Goal: Task Accomplishment & Management: Manage account settings

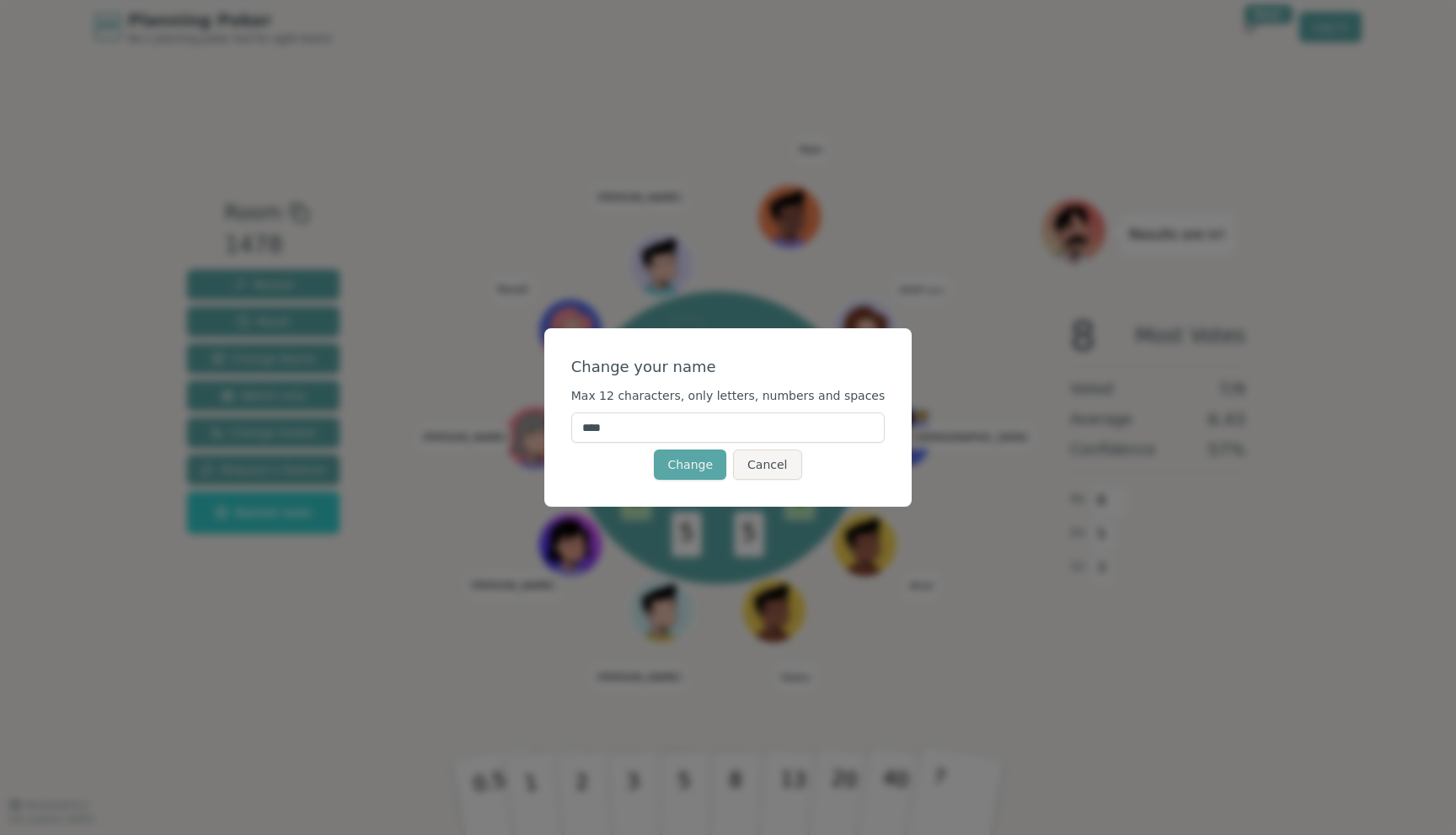
drag, startPoint x: 695, startPoint y: 417, endPoint x: 511, endPoint y: 405, distance: 184.4
click at [511, 405] on div "Change your name Max 12 characters, only letters, numbers and spaces **** Chang…" at bounding box center [728, 418] width 1456 height 835
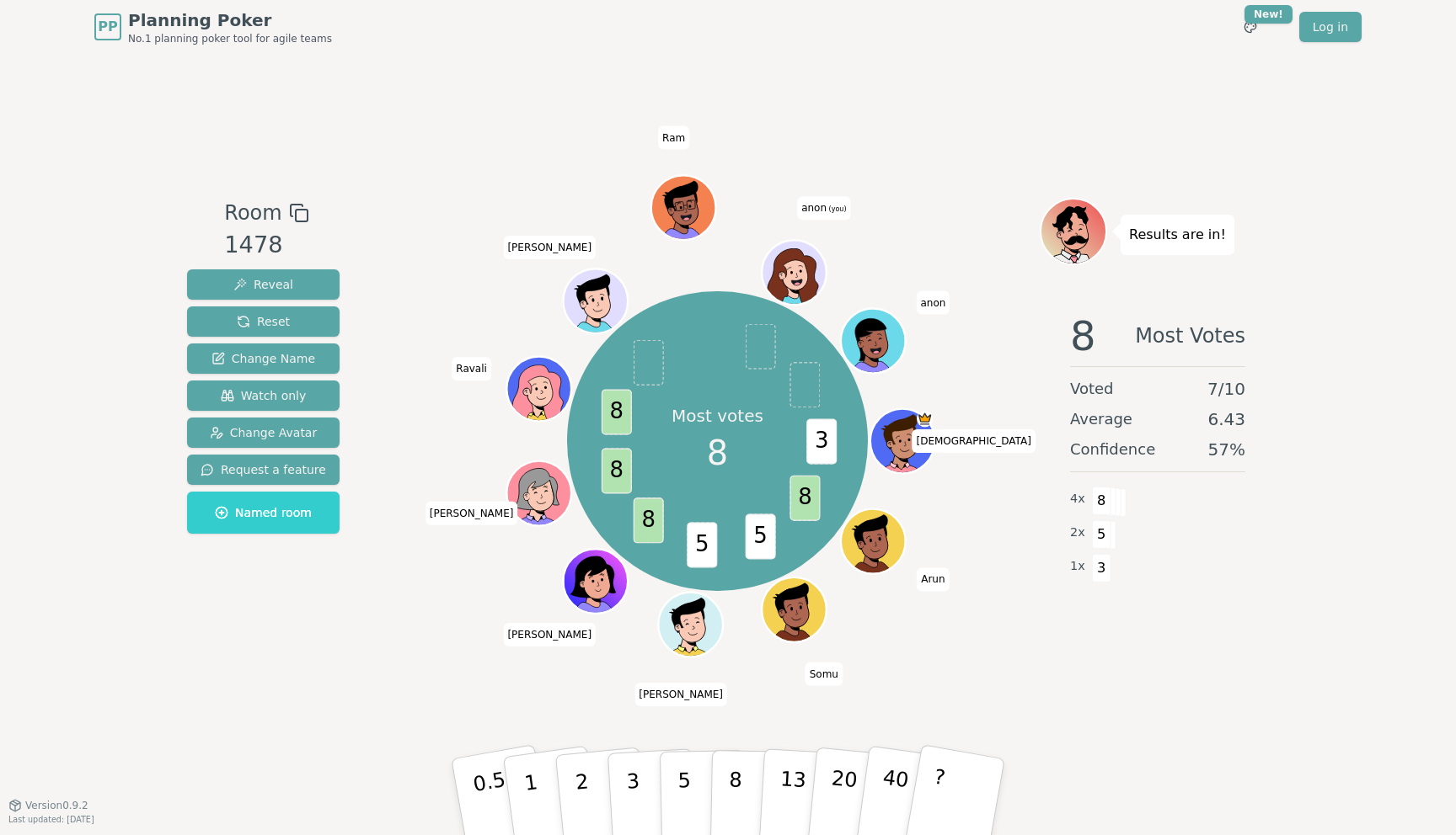
click at [915, 294] on div "Most votes 8 3 8 5 5 8 8 8 Shiva [PERSON_NAME] Naveen [PERSON_NAME] [PERSON_NAM…" at bounding box center [717, 441] width 644 height 426
click at [924, 300] on span "anon" at bounding box center [932, 303] width 33 height 24
click at [260, 353] on span "Change Name" at bounding box center [264, 358] width 104 height 17
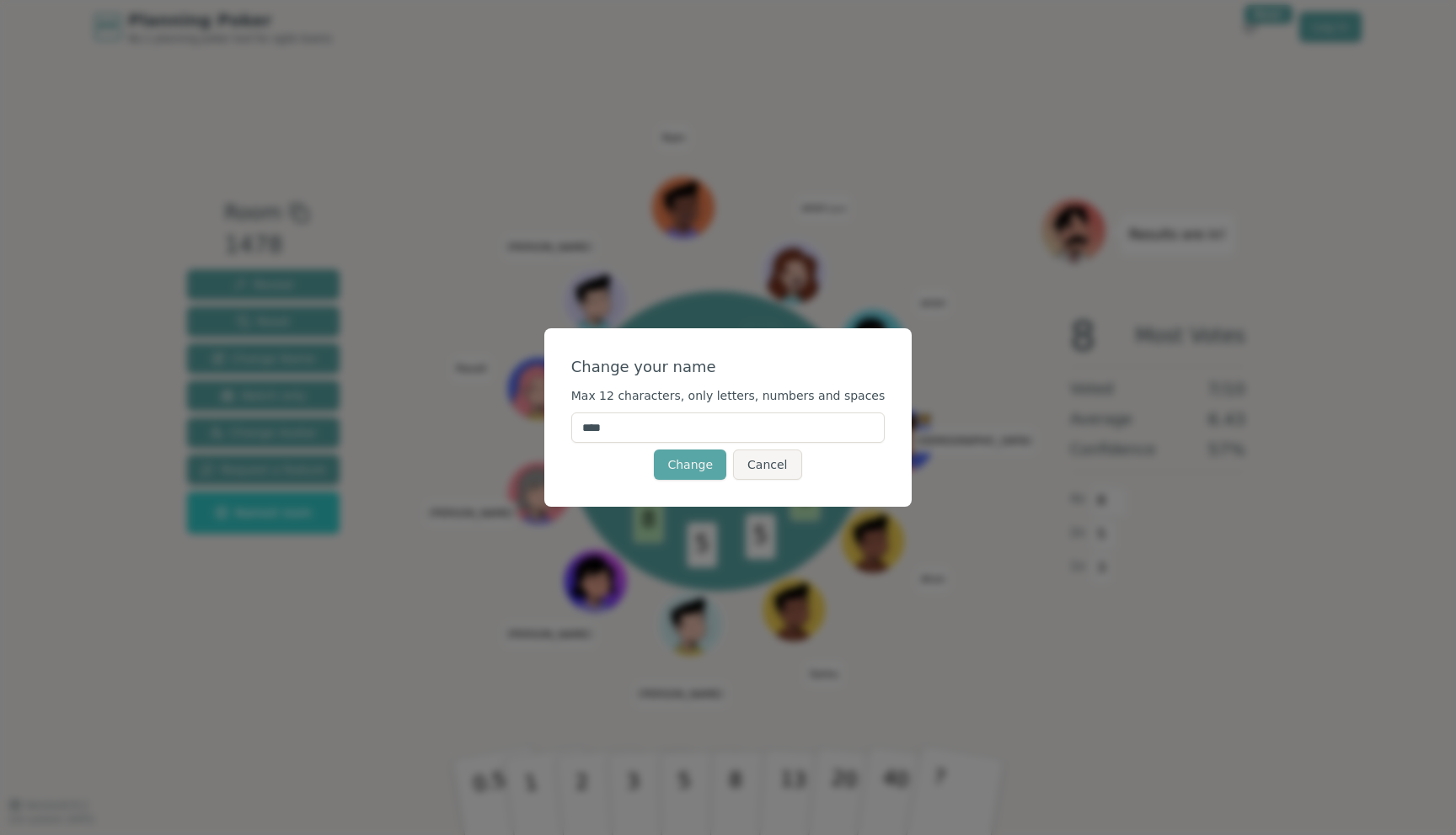
click at [681, 441] on input "****" at bounding box center [728, 427] width 314 height 30
type input "*"
type input "******"
click at [697, 467] on button "Change" at bounding box center [690, 465] width 73 height 30
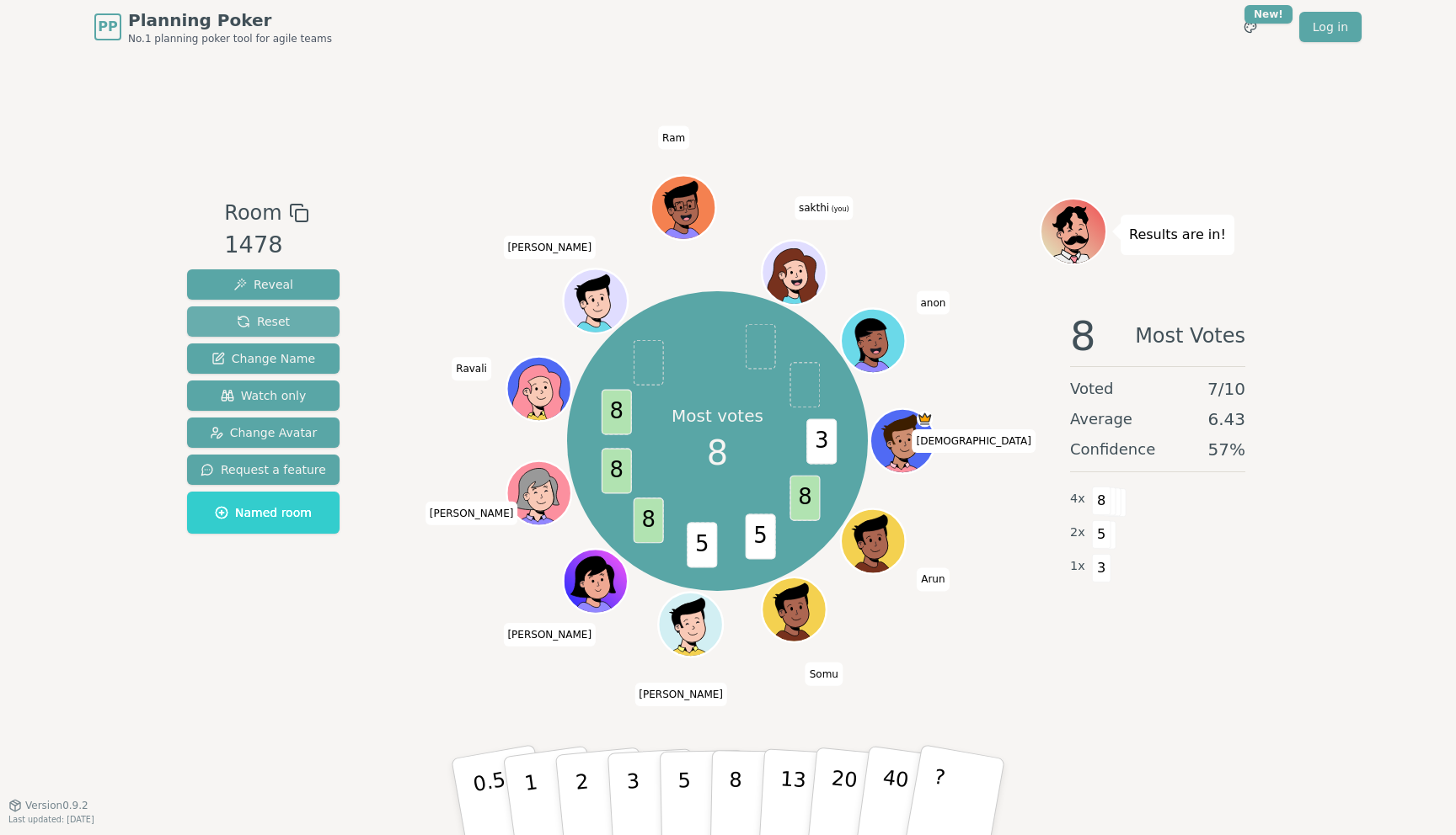
click at [268, 318] on span "Reset" at bounding box center [263, 321] width 53 height 17
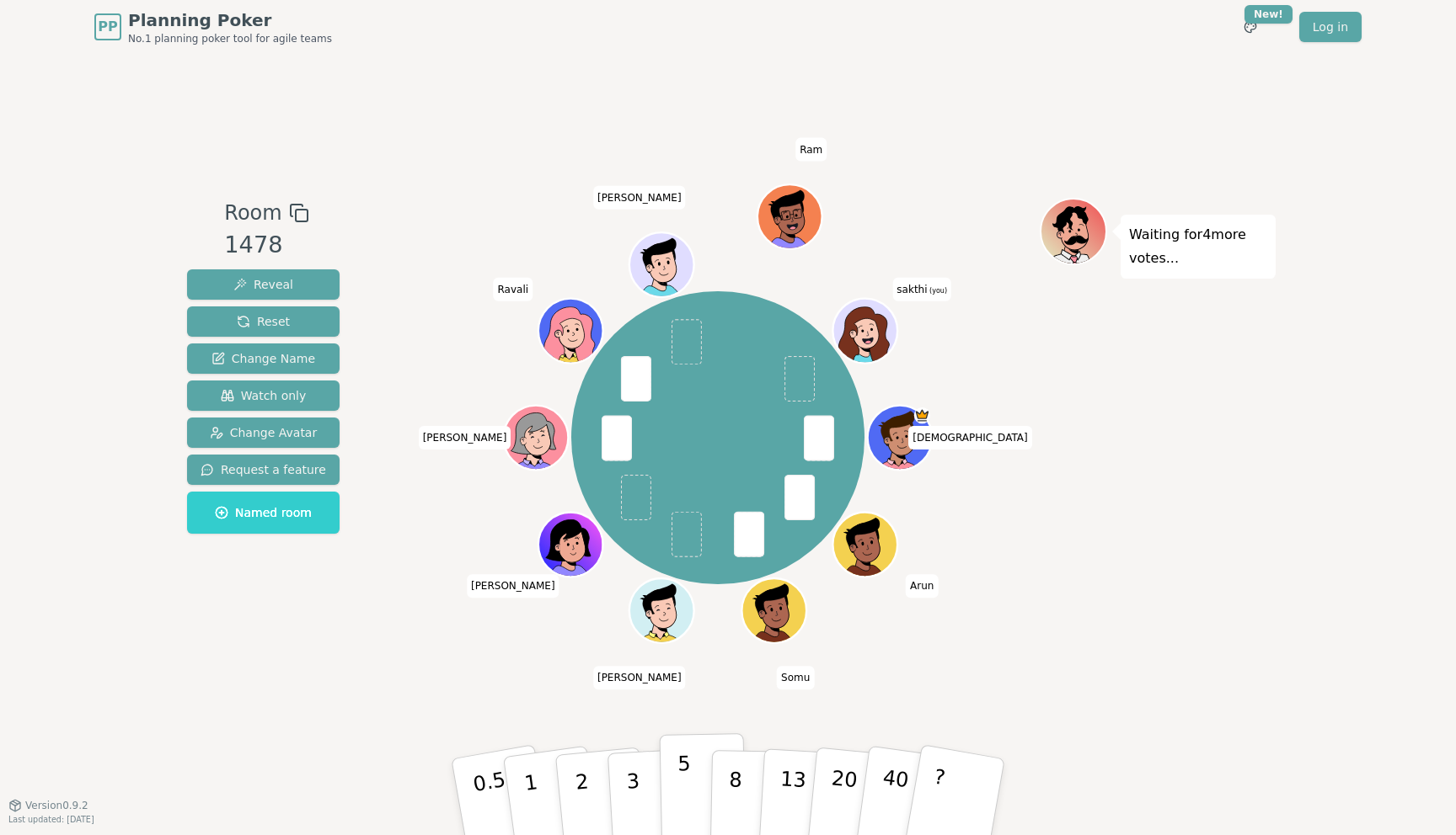
click at [678, 767] on p "5" at bounding box center [684, 797] width 15 height 91
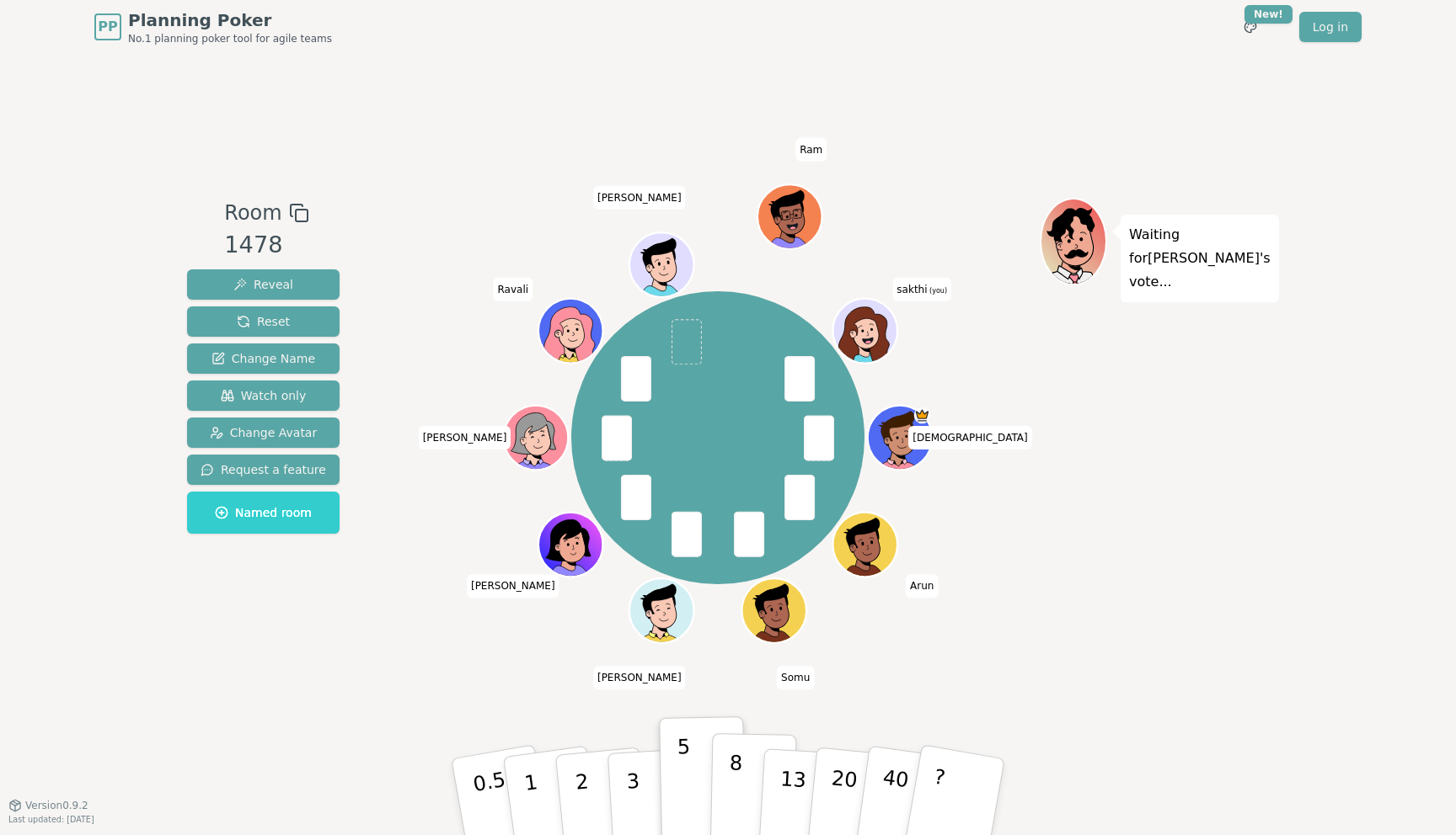
click at [732, 778] on p "8" at bounding box center [734, 796] width 15 height 91
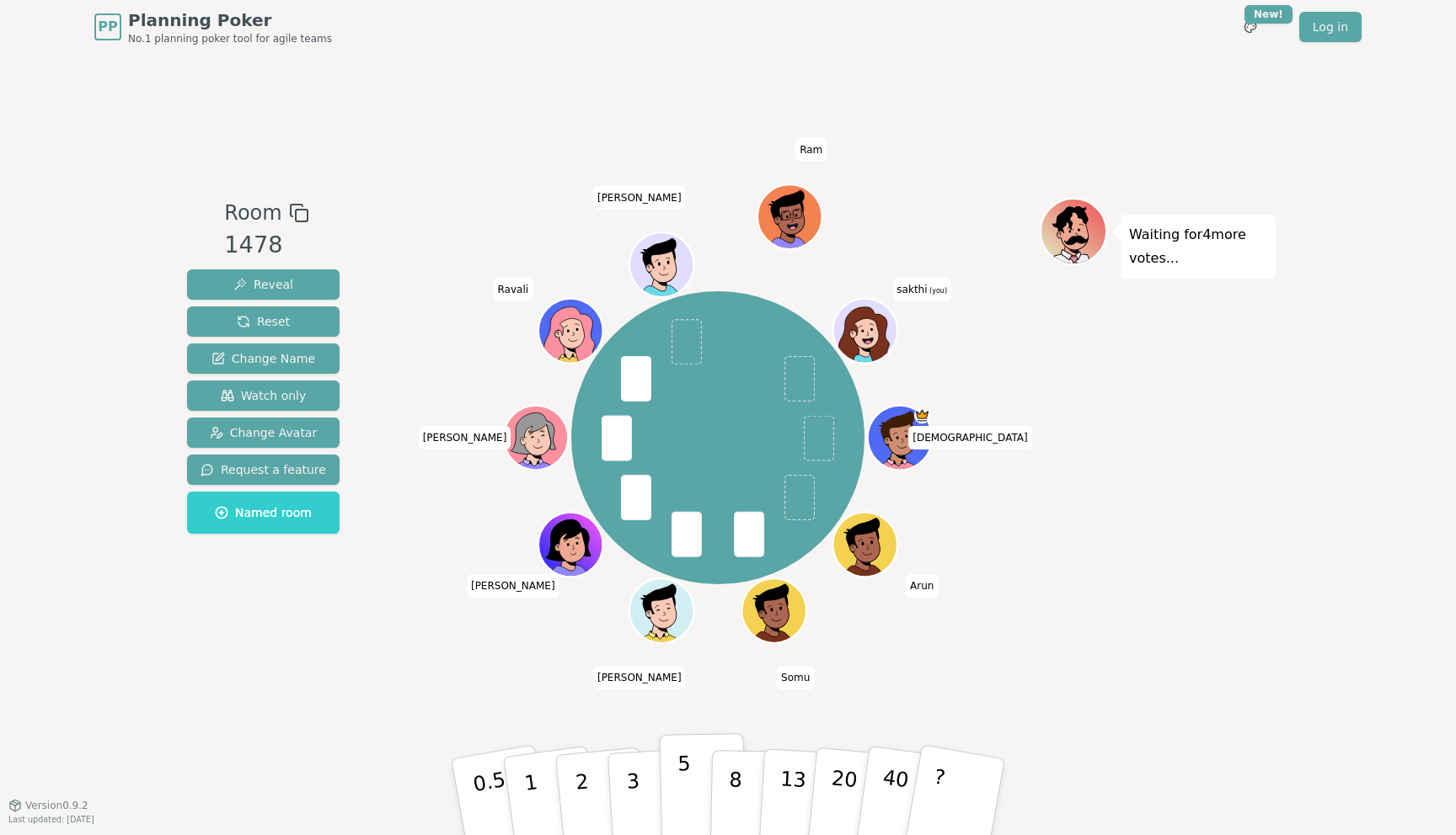
click at [680, 772] on p "5" at bounding box center [684, 797] width 15 height 91
click at [753, 787] on button "8" at bounding box center [753, 797] width 86 height 128
click at [705, 790] on button "5" at bounding box center [703, 797] width 86 height 128
click at [872, 344] on icon at bounding box center [868, 341] width 31 height 11
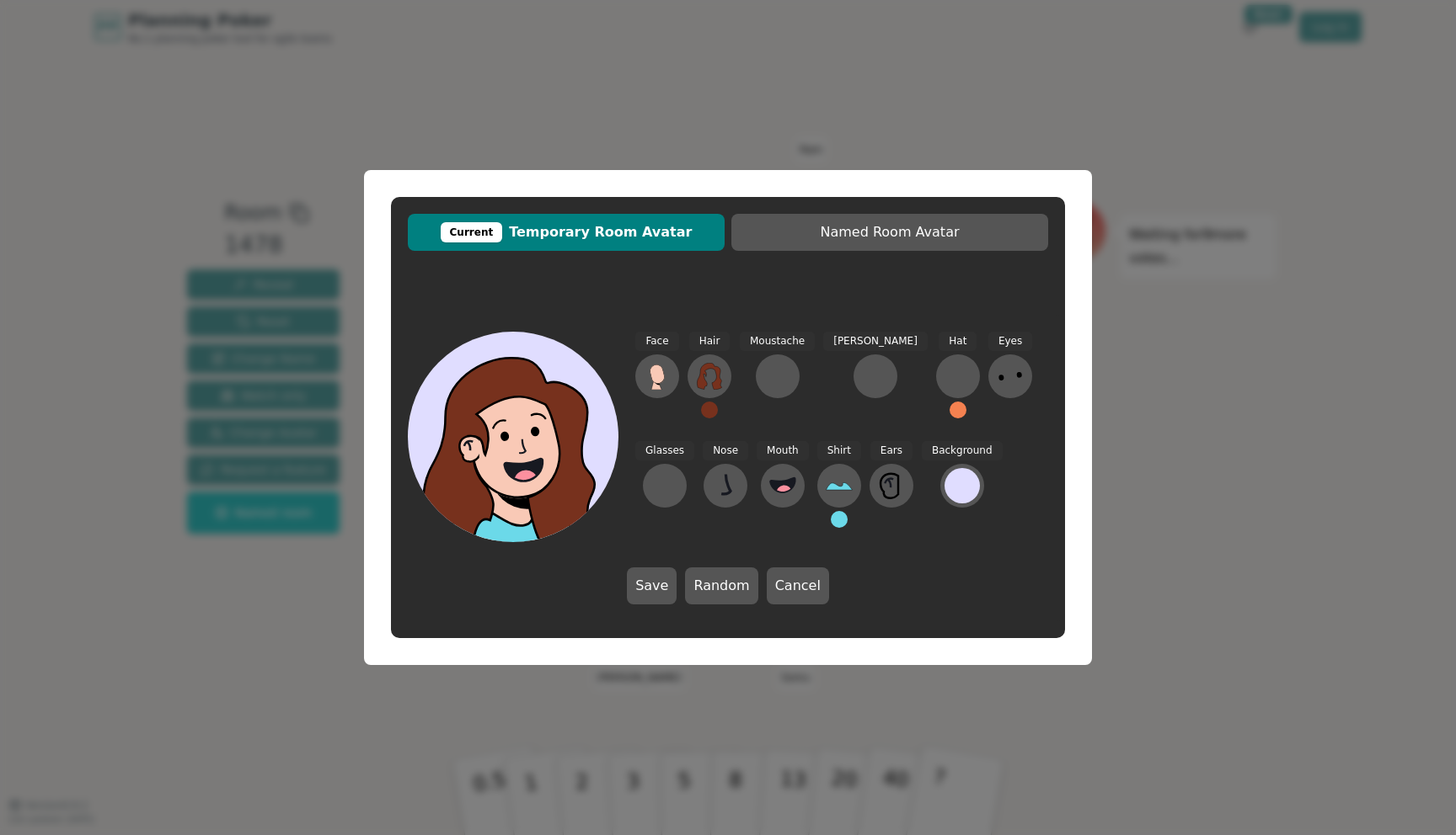
click at [507, 449] on div at bounding box center [520, 504] width 211 height 189
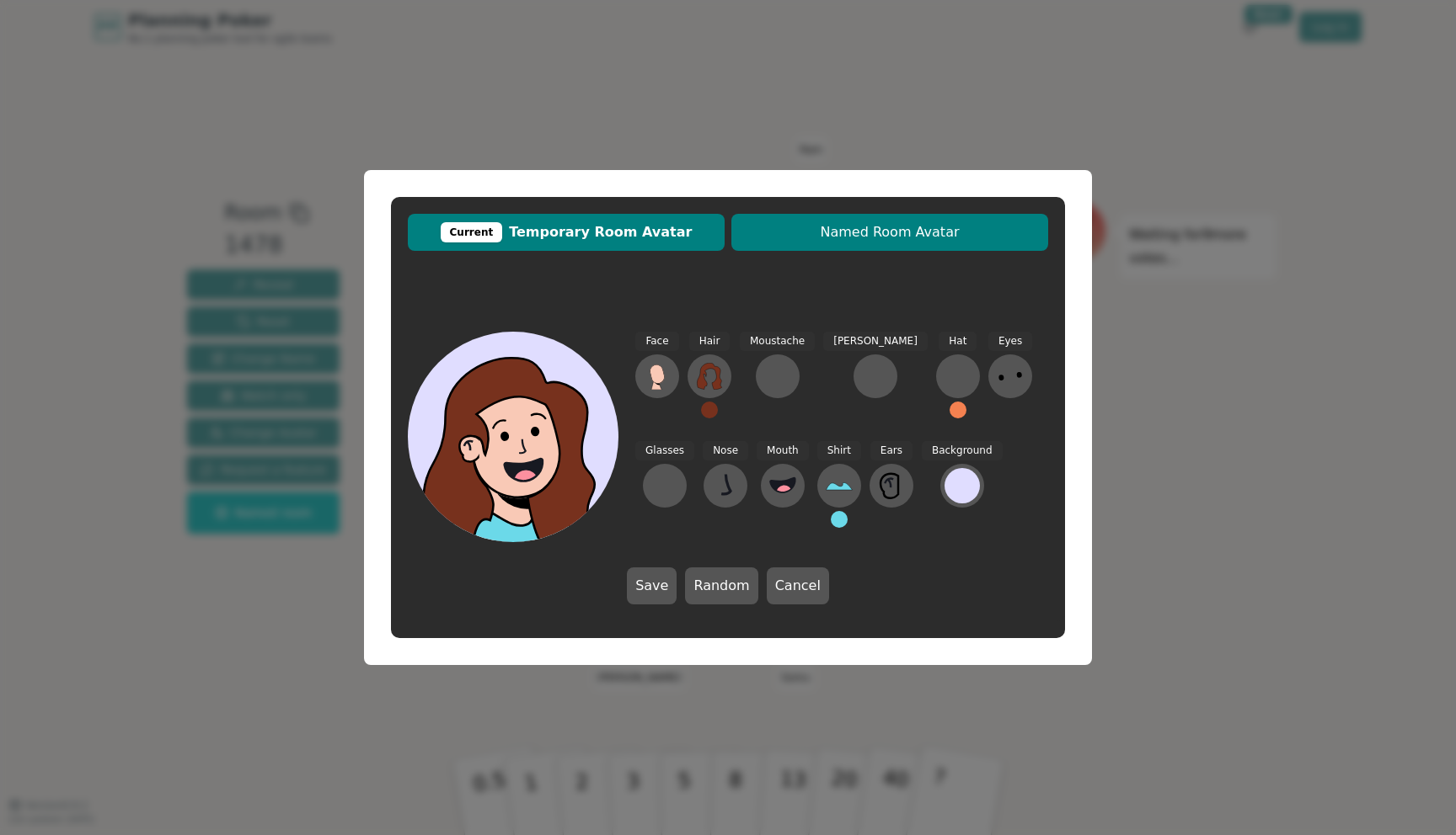
click at [817, 232] on span "Named Room Avatar" at bounding box center [889, 232] width 300 height 21
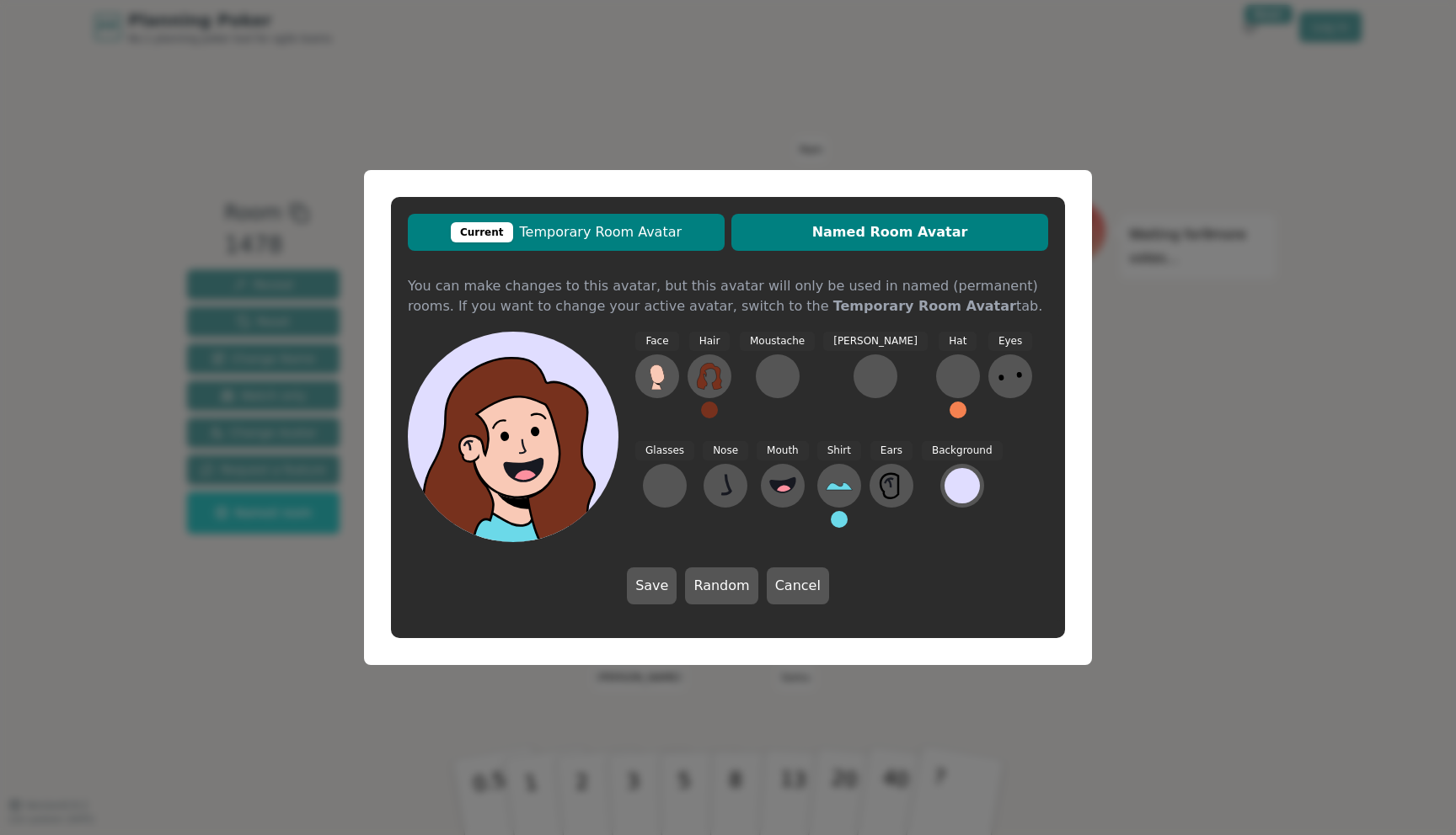
click at [607, 243] on button "Current Temporary Room Avatar" at bounding box center [566, 232] width 317 height 37
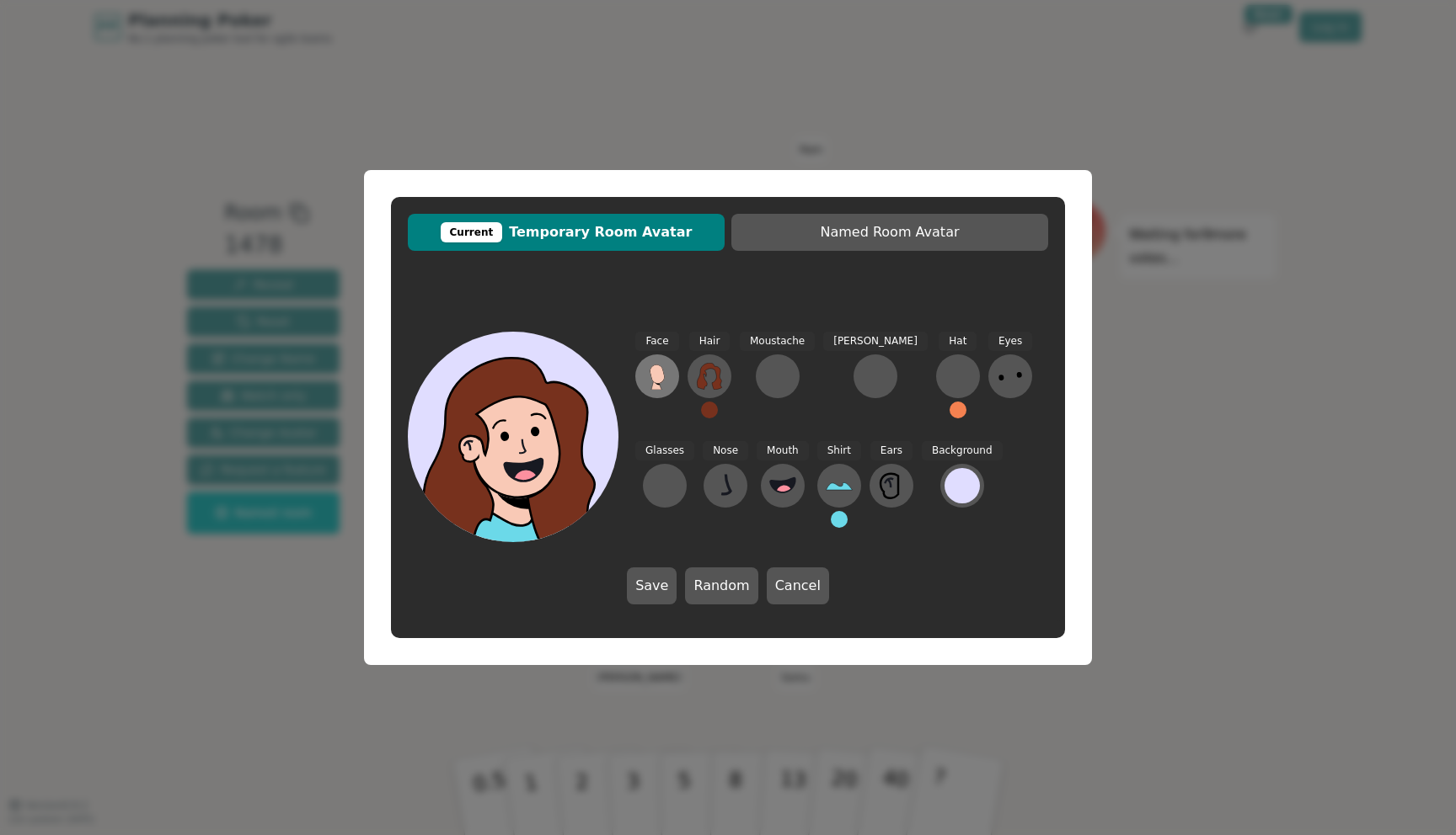
click at [652, 380] on icon at bounding box center [656, 374] width 15 height 20
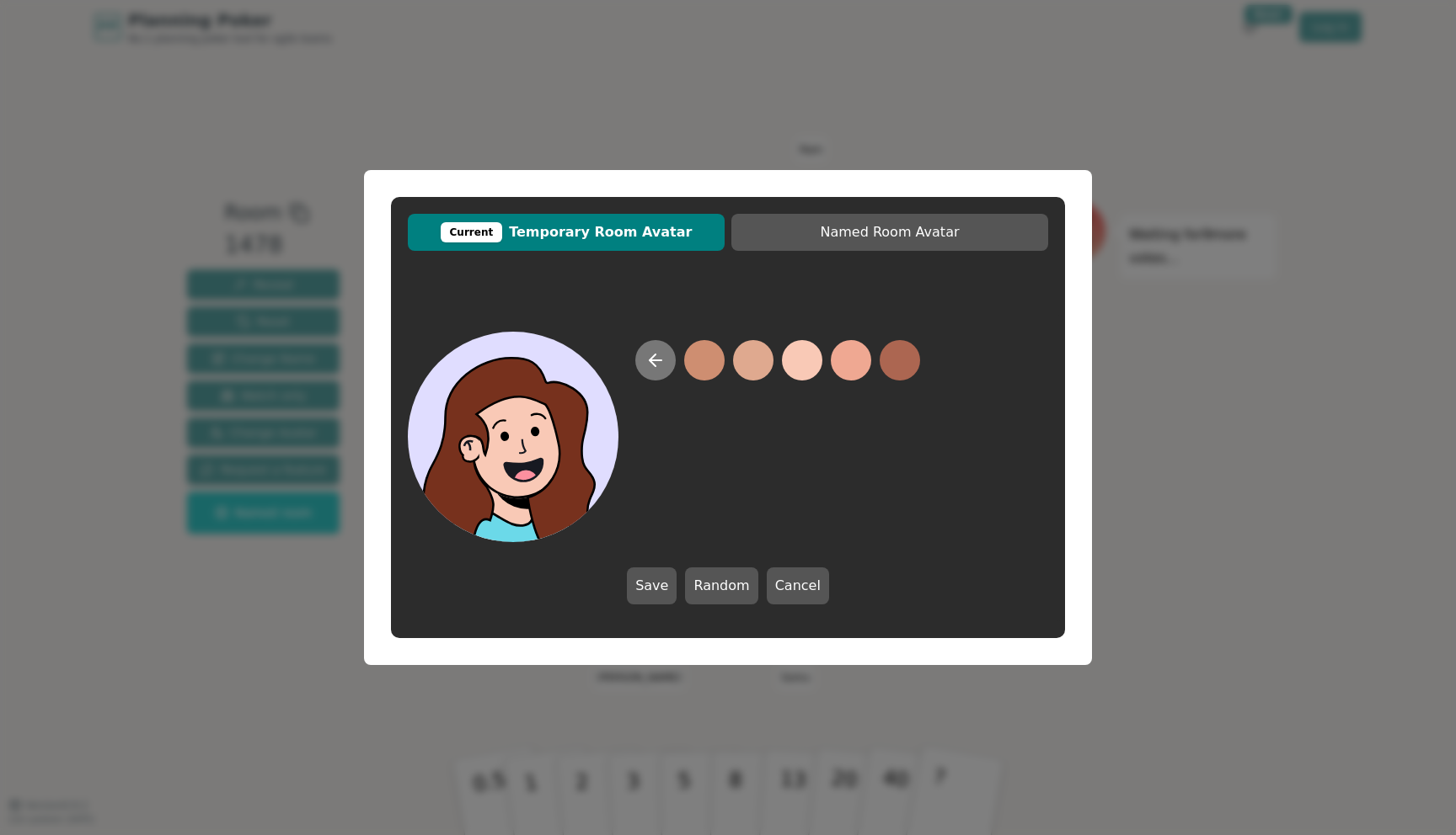
click at [664, 363] on icon at bounding box center [655, 360] width 21 height 21
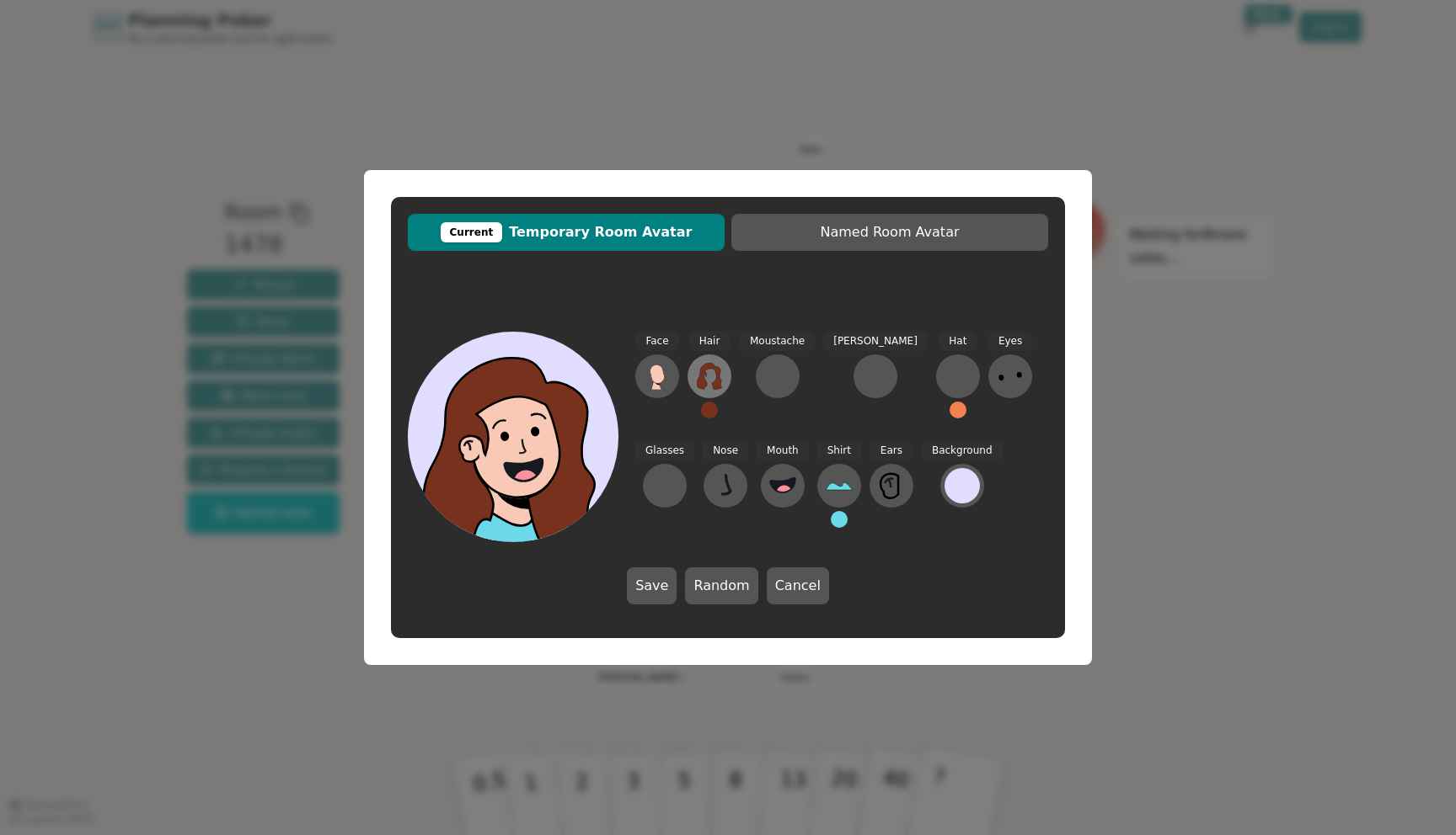
click at [711, 374] on icon at bounding box center [709, 375] width 26 height 26
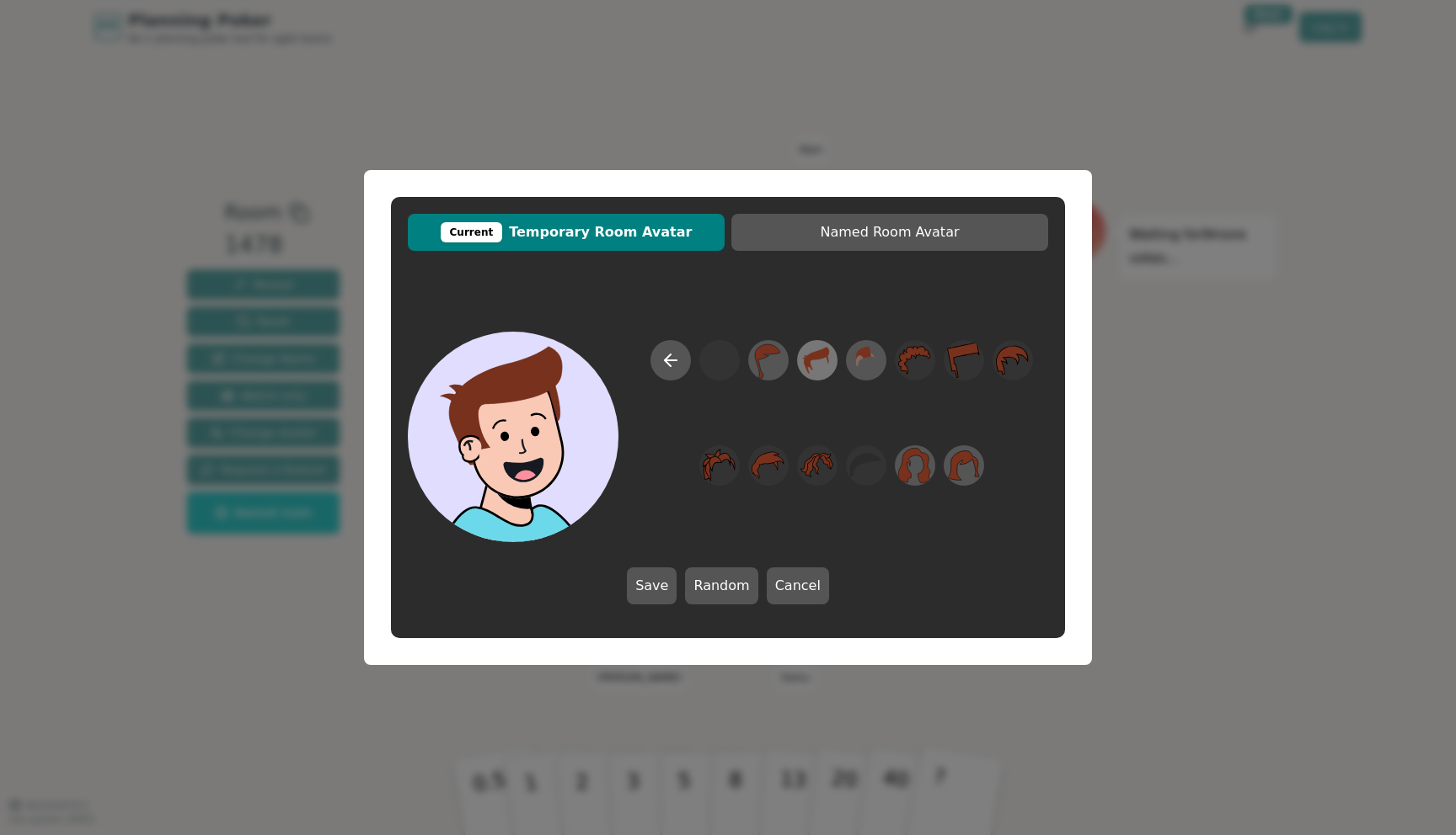
click at [820, 368] on icon at bounding box center [817, 361] width 33 height 38
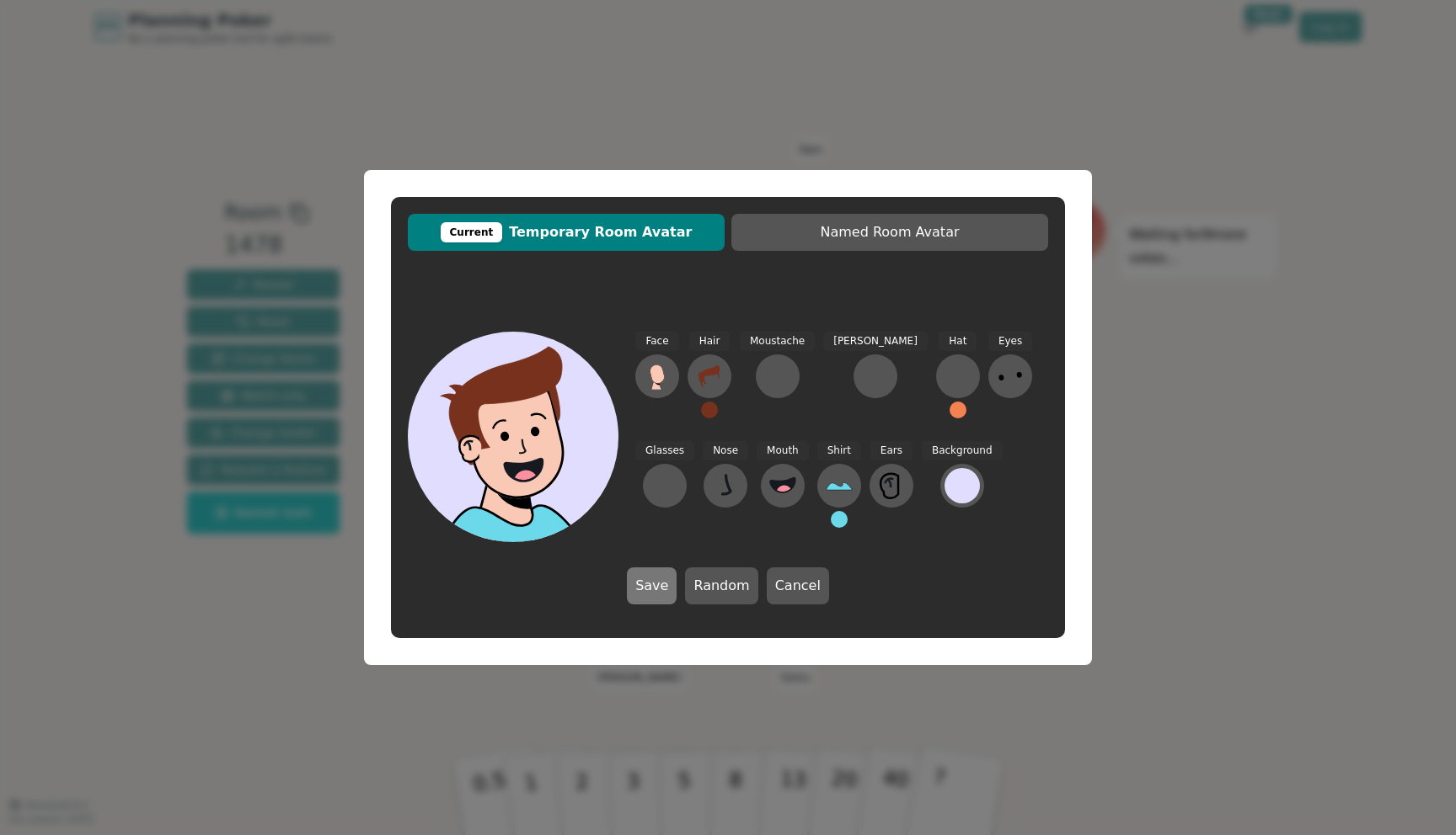
click at [641, 590] on button "Save" at bounding box center [651, 586] width 50 height 37
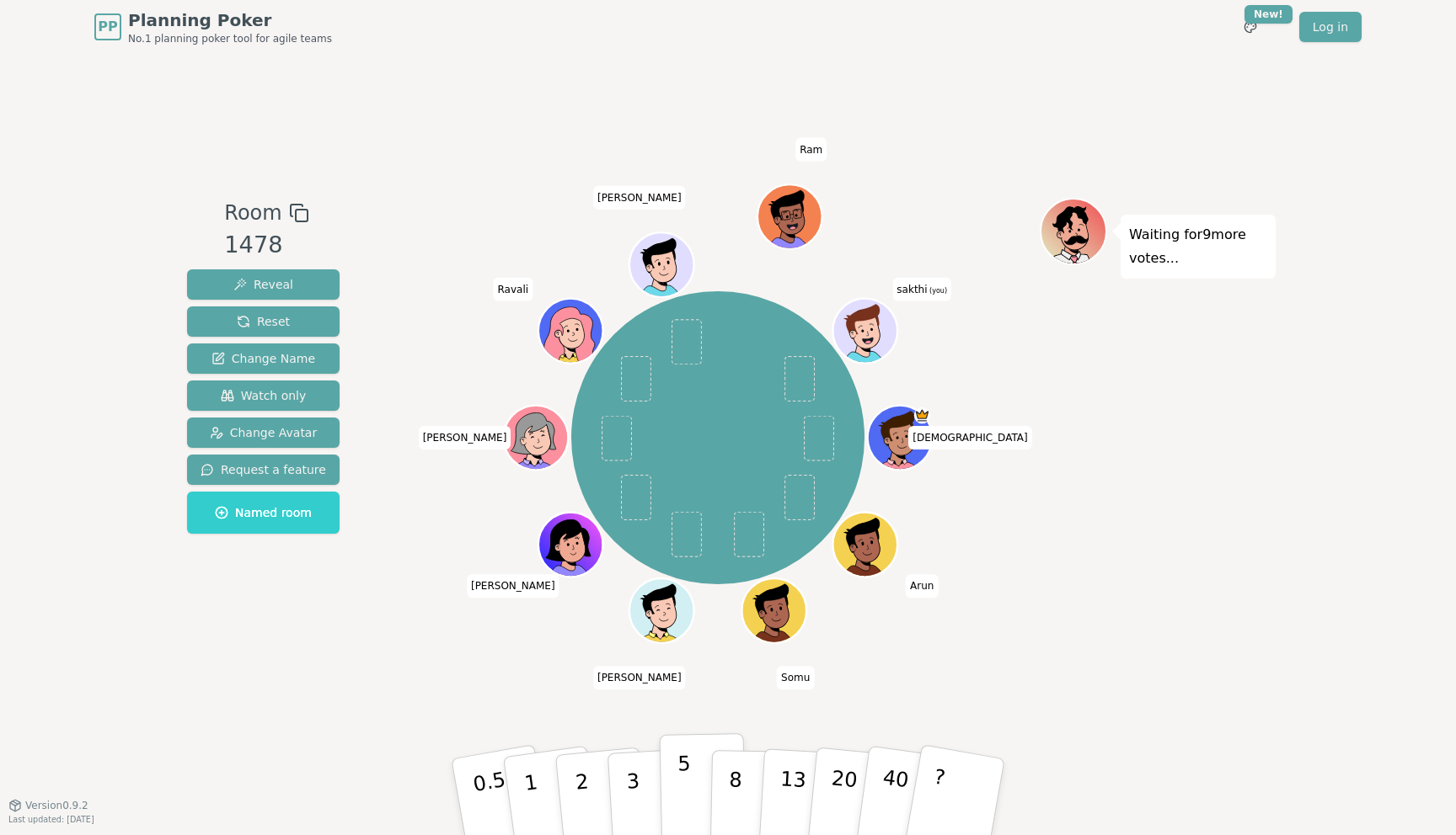
click at [680, 790] on p "5" at bounding box center [684, 797] width 15 height 91
click at [680, 770] on p "5" at bounding box center [684, 797] width 15 height 91
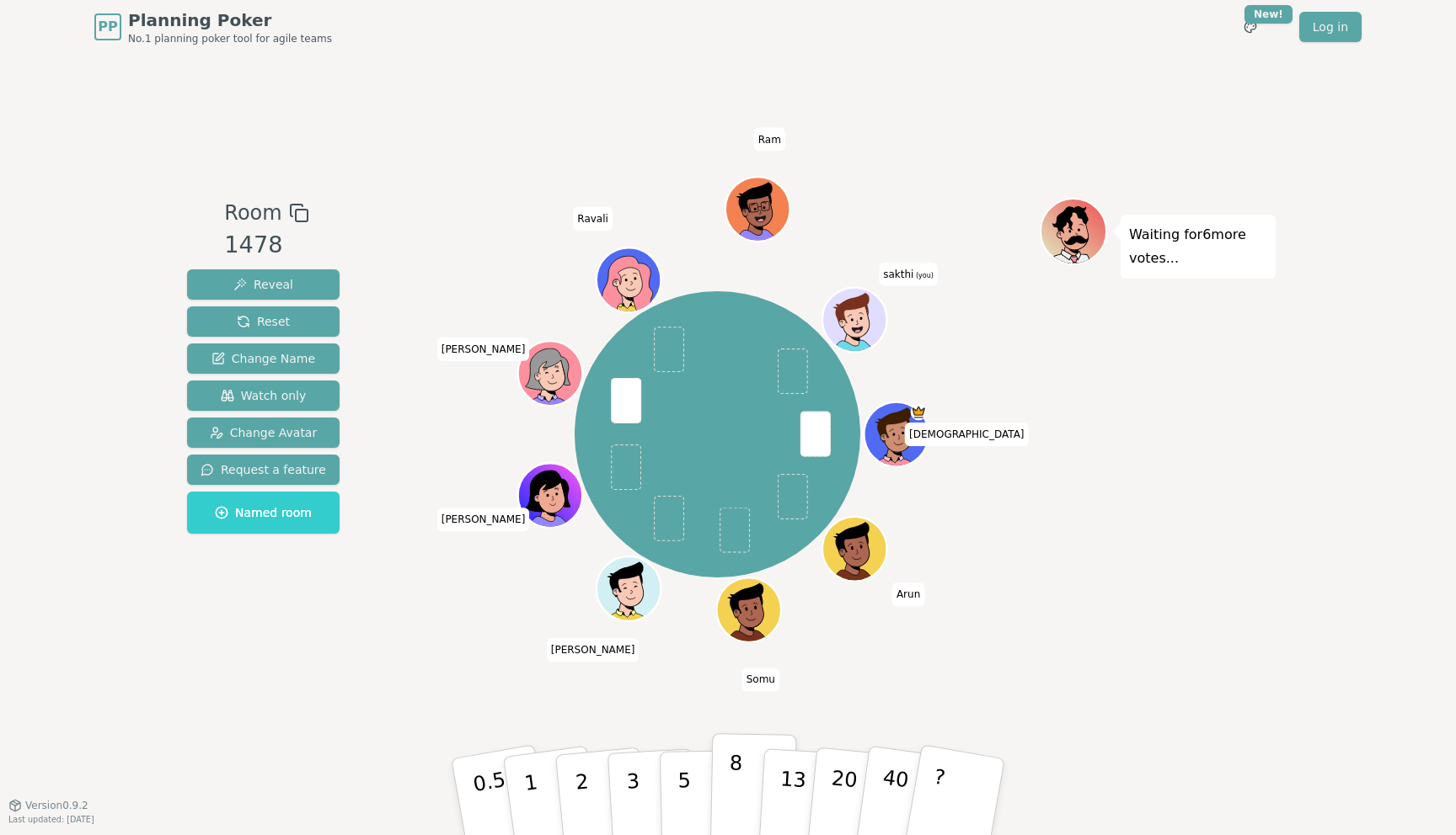
click at [748, 781] on button "8" at bounding box center [753, 797] width 86 height 128
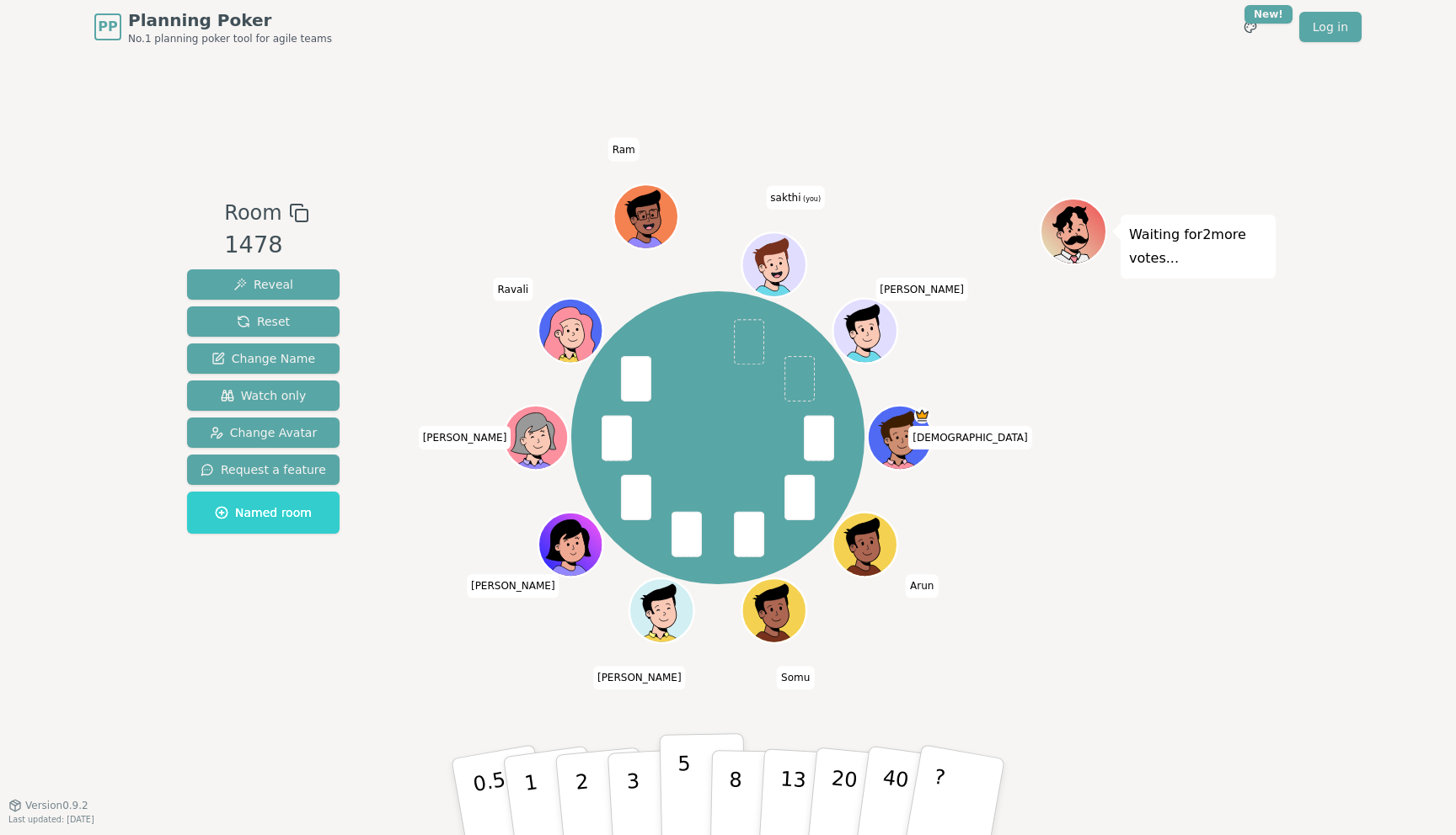
click at [690, 787] on button "5" at bounding box center [703, 797] width 86 height 128
